Goal: Task Accomplishment & Management: Use online tool/utility

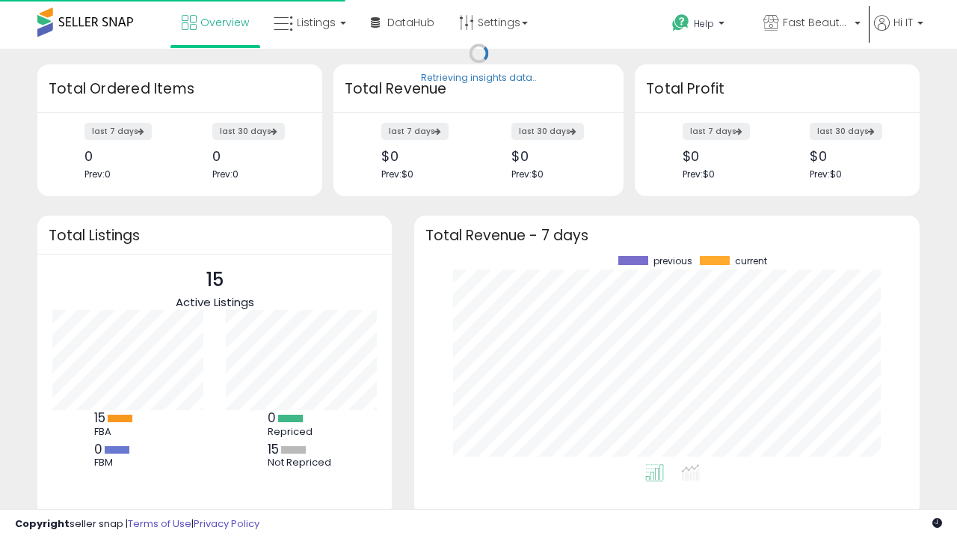
scroll to position [208, 476]
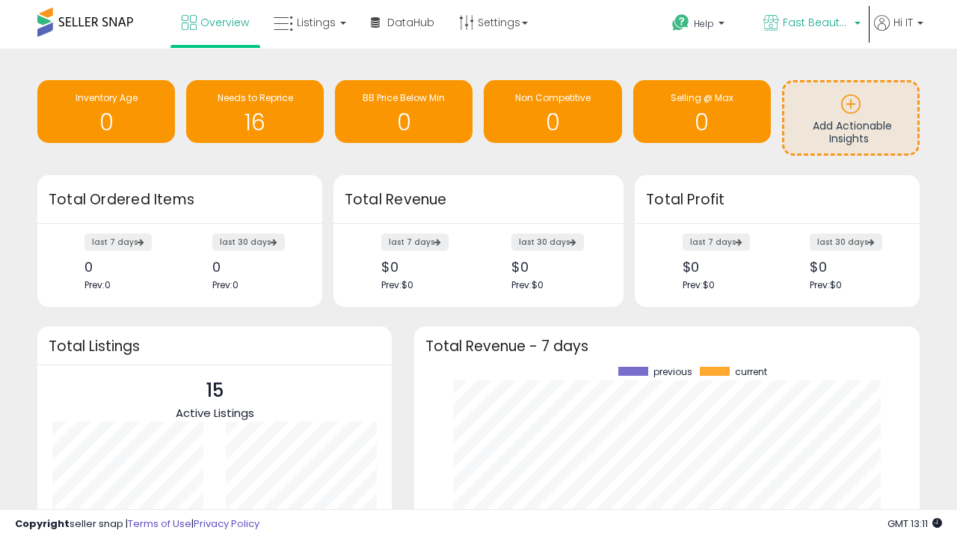
click at [811, 24] on span "Fast Beauty ([GEOGRAPHIC_DATA])" at bounding box center [816, 22] width 67 height 15
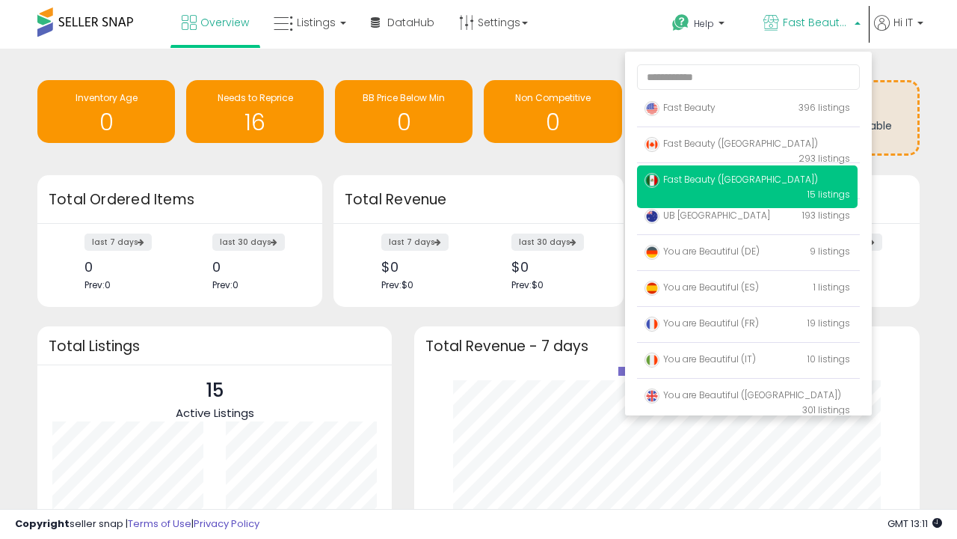
click at [747, 182] on span "Fast Beauty ([GEOGRAPHIC_DATA])" at bounding box center [732, 179] width 174 height 13
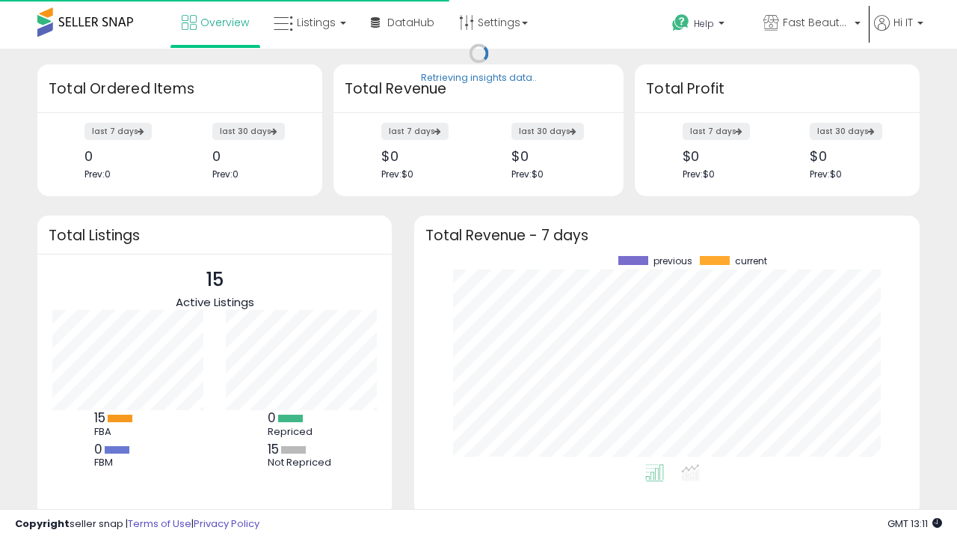
scroll to position [208, 476]
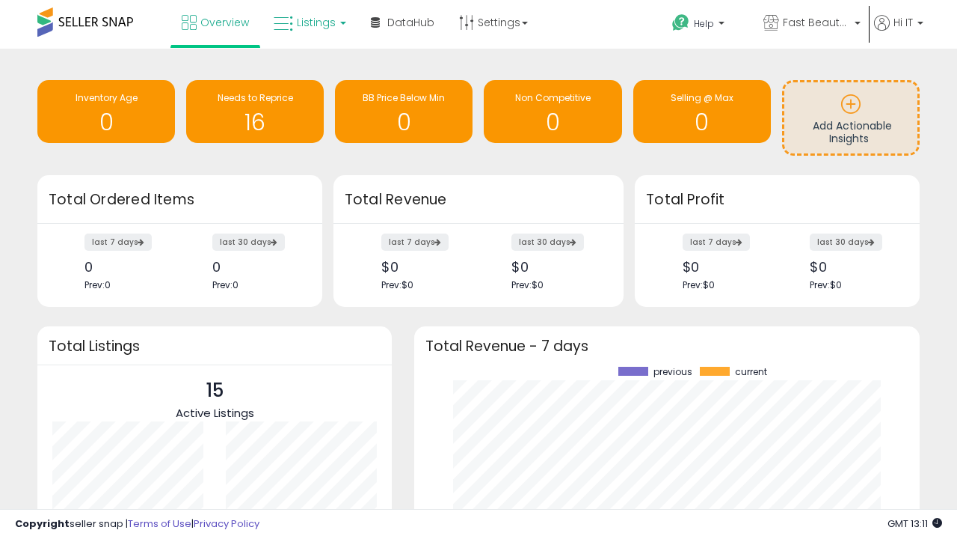
click at [308, 22] on span "Listings" at bounding box center [316, 22] width 39 height 15
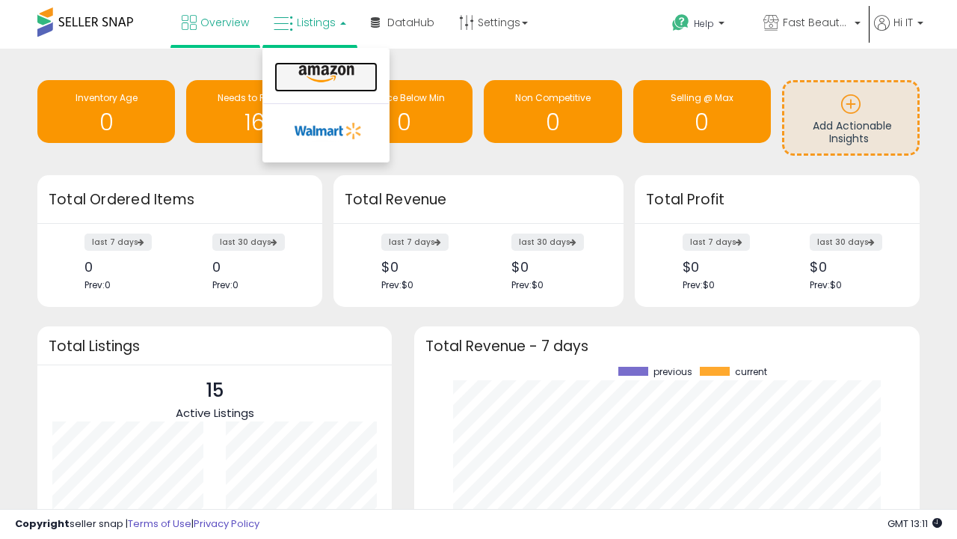
click at [325, 74] on icon at bounding box center [326, 73] width 65 height 19
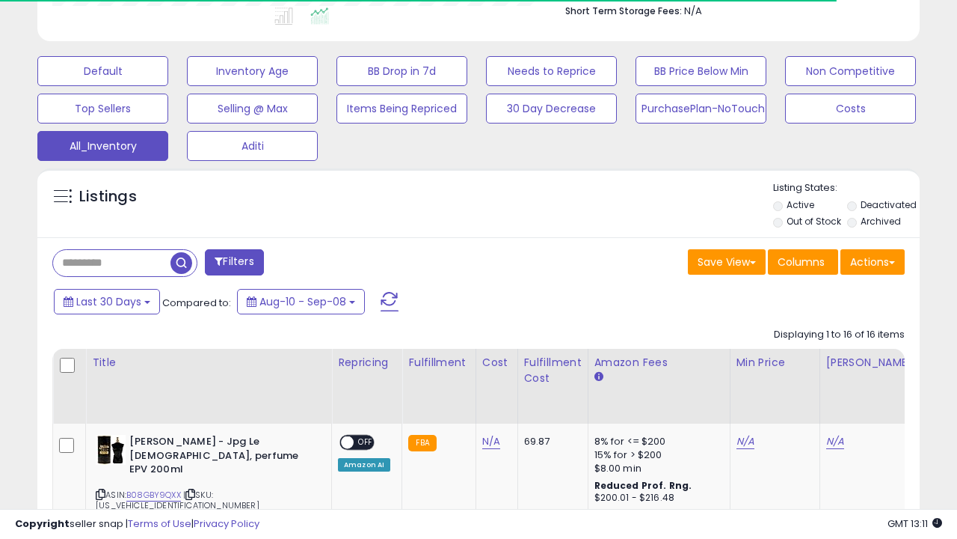
scroll to position [703, 0]
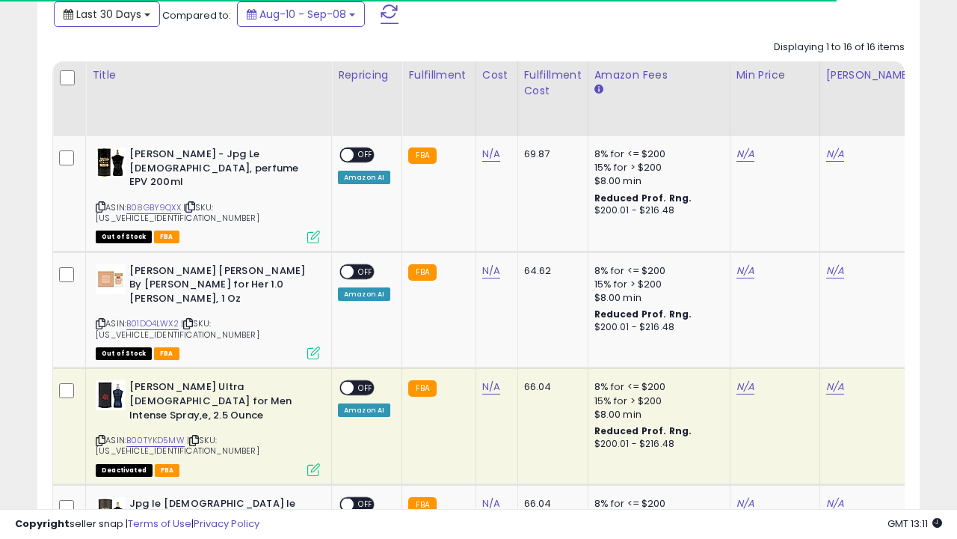
click at [95, 13] on span "Last 30 Days" at bounding box center [108, 14] width 65 height 15
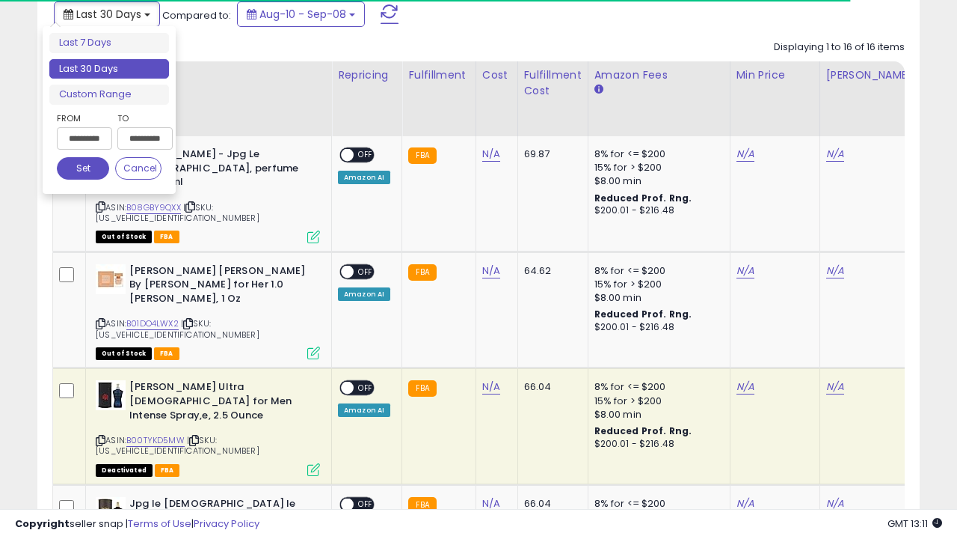
scroll to position [0, 11]
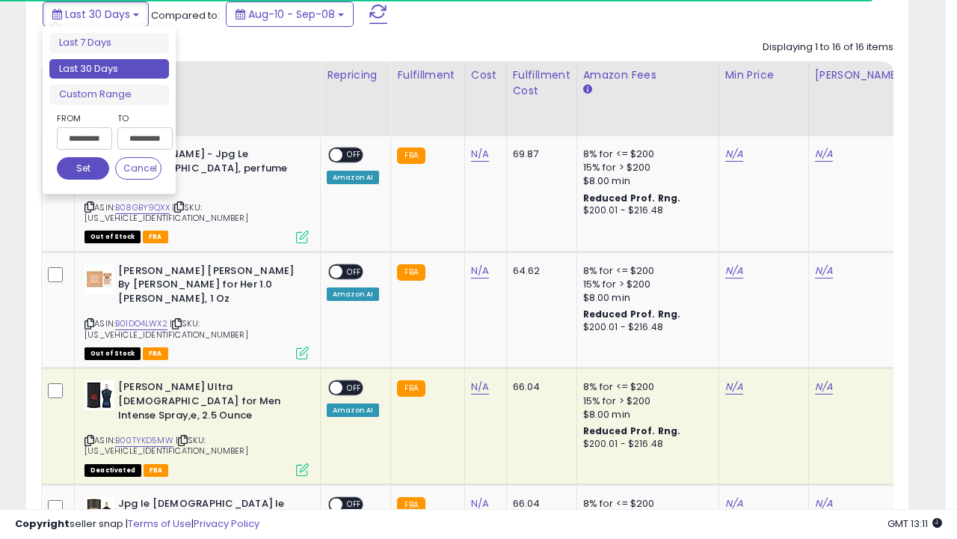
click at [109, 69] on li "Last 30 Days" at bounding box center [109, 69] width 120 height 20
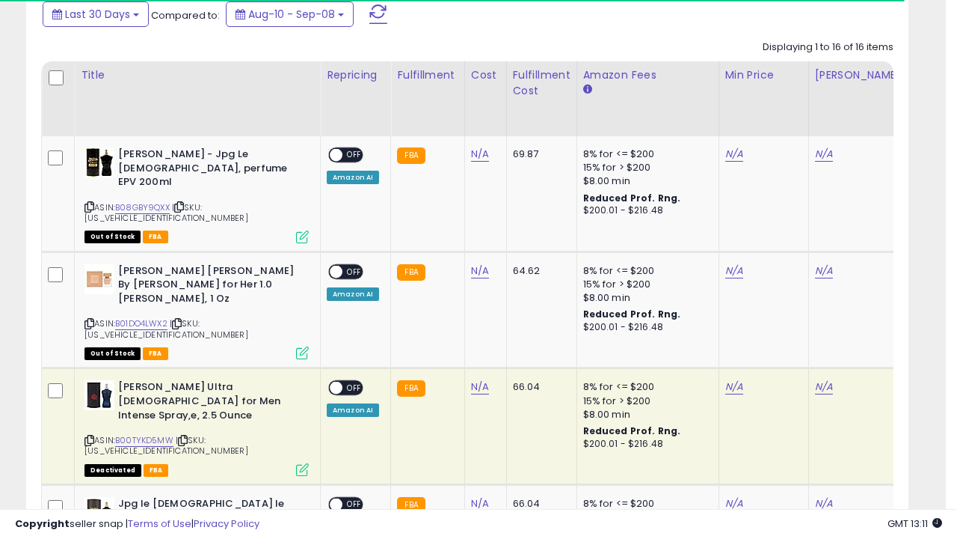
scroll to position [407, 0]
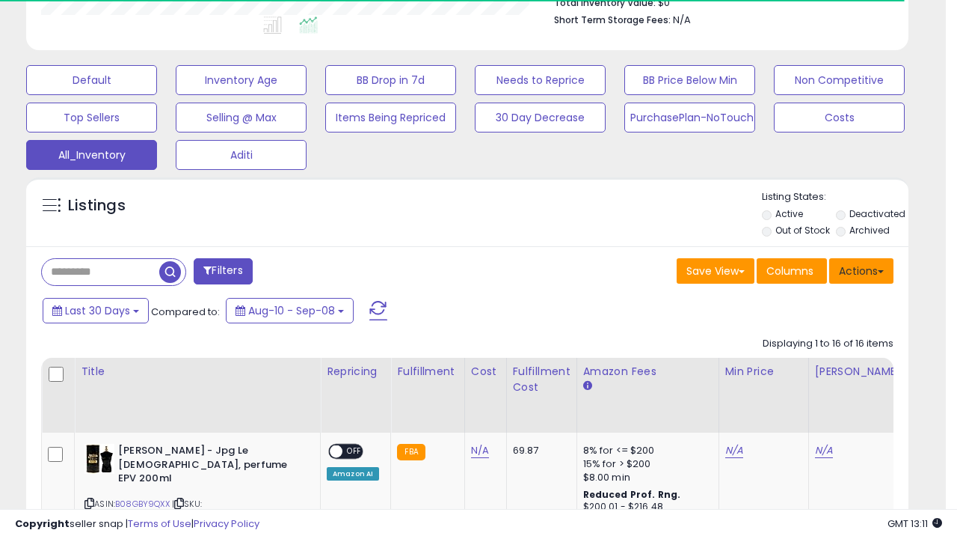
click at [862, 269] on button "Actions" at bounding box center [862, 270] width 64 height 25
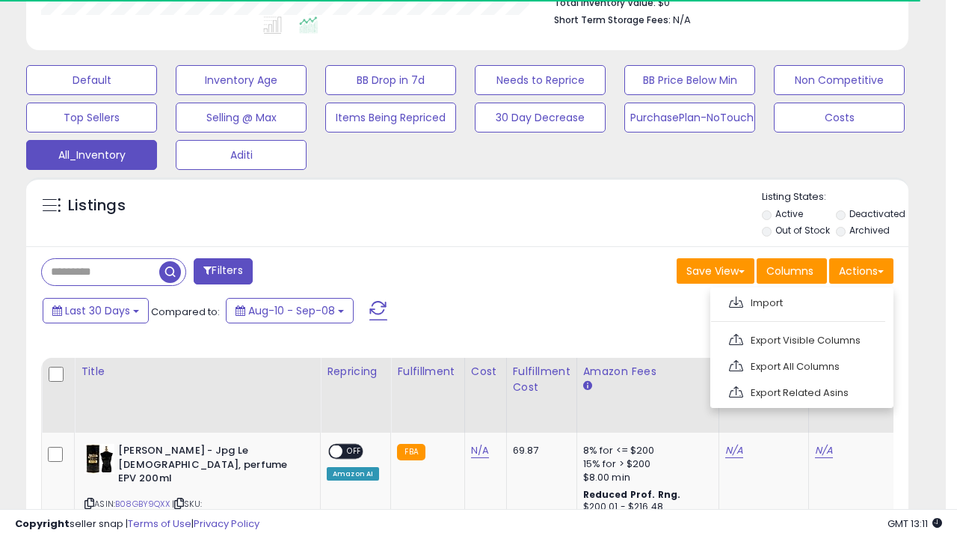
click at [800, 364] on link "Export All Columns" at bounding box center [801, 366] width 164 height 23
